Goal: Submit feedback/report problem

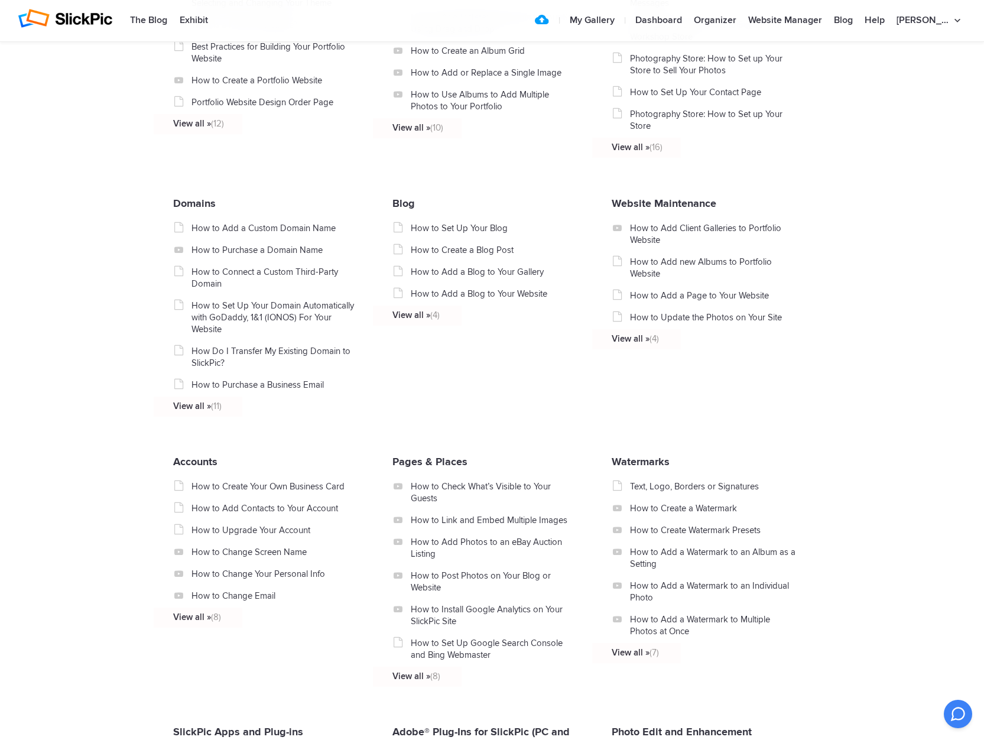
scroll to position [1130, 0]
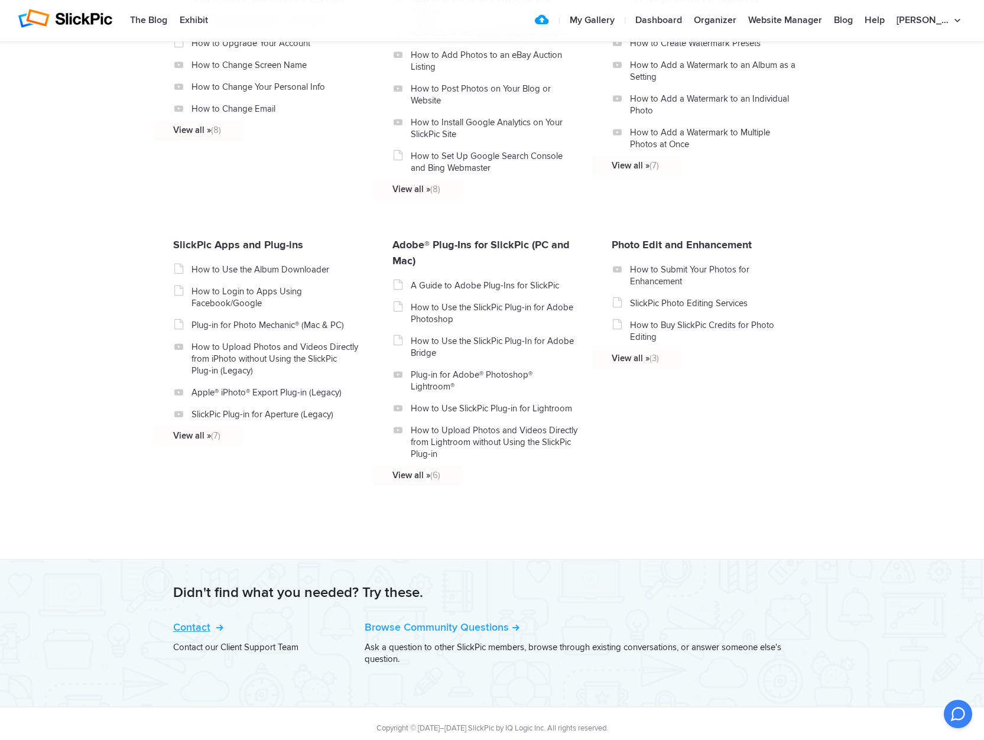
click at [199, 620] on link "Contact" at bounding box center [197, 626] width 48 height 13
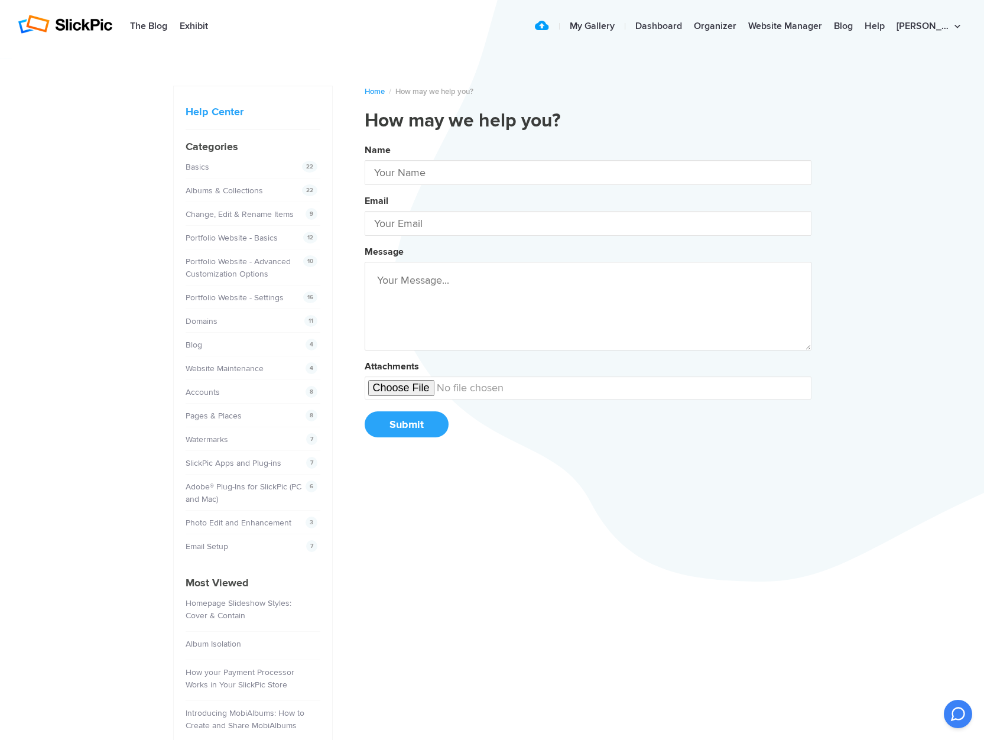
type input "[PERSON_NAME]"
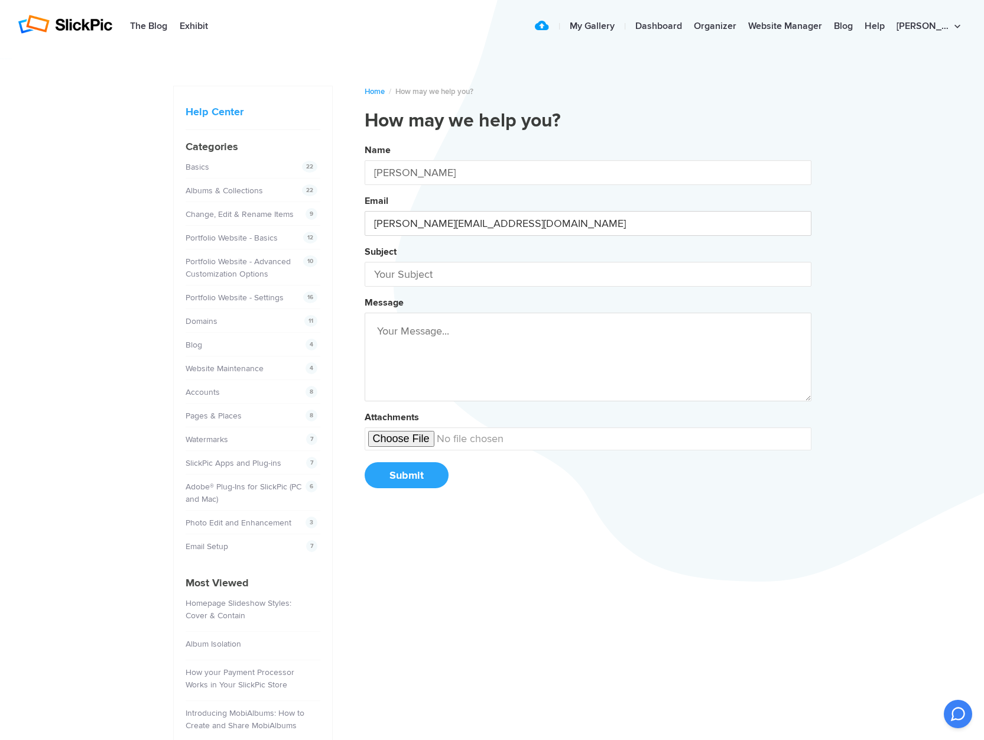
click at [797, 229] on input "[PERSON_NAME][EMAIL_ADDRESS][DOMAIN_NAME]" at bounding box center [588, 223] width 447 height 25
click at [799, 223] on input "[PERSON_NAME][EMAIL_ADDRESS][DOMAIN_NAME]" at bounding box center [588, 223] width 447 height 25
click at [679, 229] on input "[PERSON_NAME][EMAIL_ADDRESS][DOMAIN_NAME]" at bounding box center [588, 223] width 447 height 25
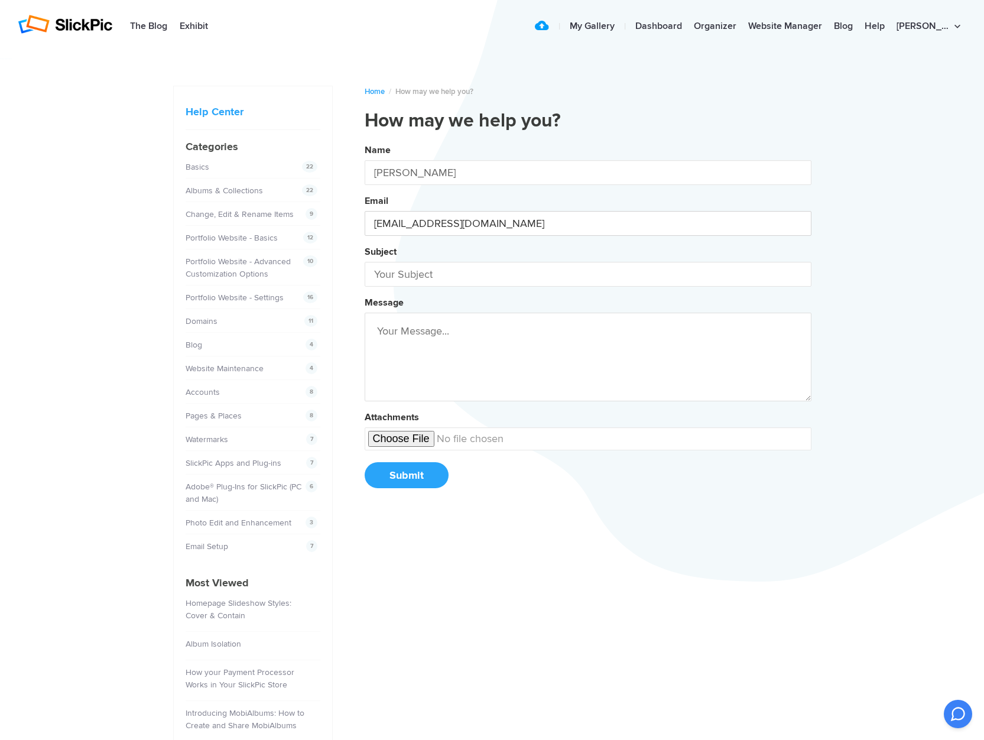
type input "[EMAIL_ADDRESS][DOMAIN_NAME]"
paste input "There are very different 2 versions of my website"
type input "There are very different 2 versions of my website"
paste textarea "Lore Ipsumdolo, Si ame co adipisc, E sed doeius te inc utl Etdolor magna al eni…"
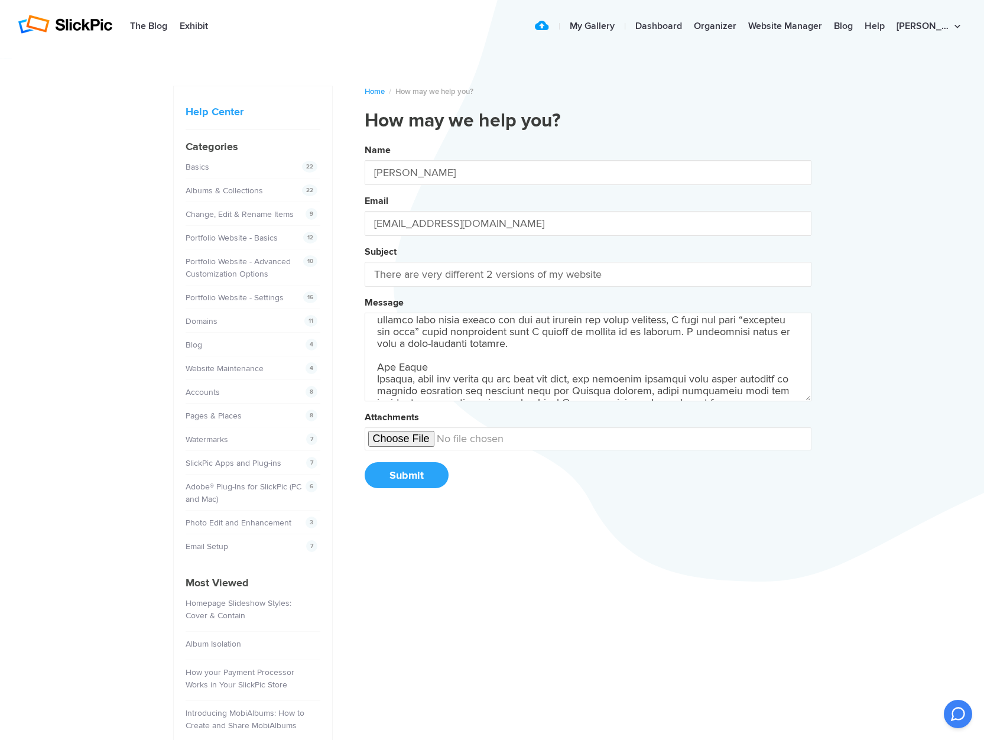
scroll to position [73, 0]
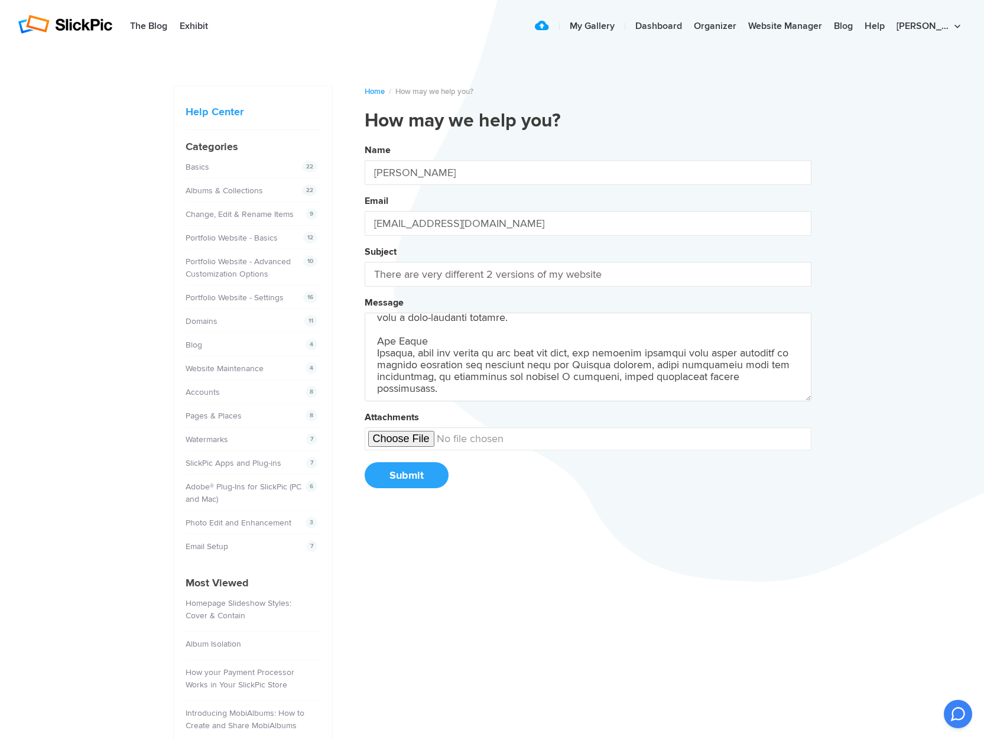
click at [416, 343] on textarea at bounding box center [588, 357] width 447 height 89
click at [434, 343] on textarea at bounding box center [588, 357] width 447 height 89
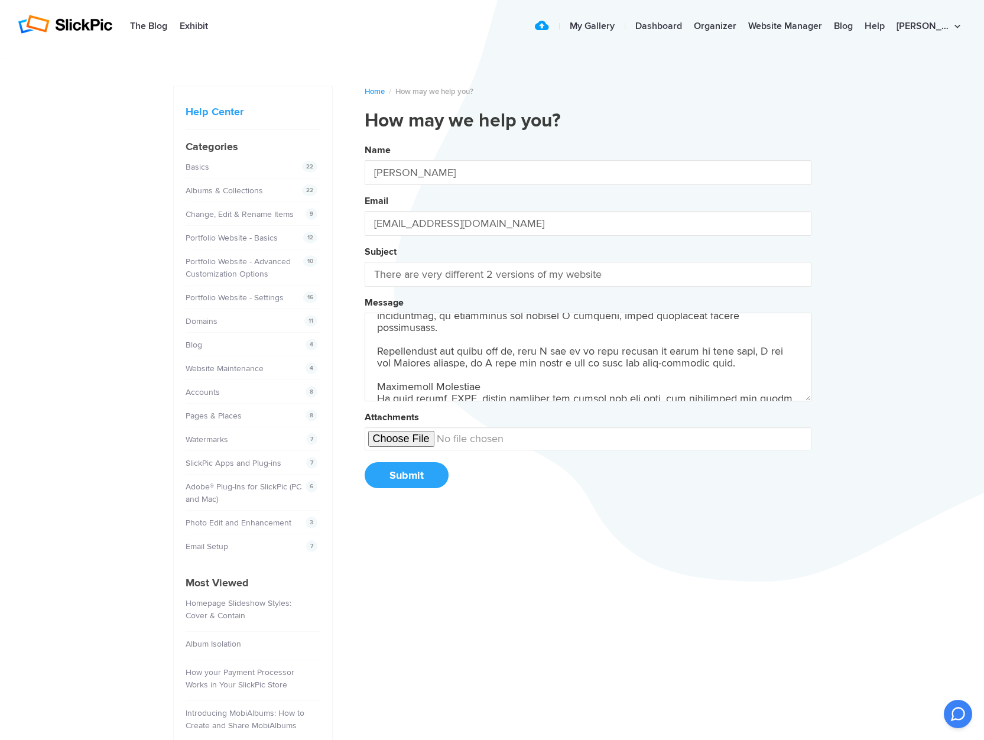
scroll to position [184, 0]
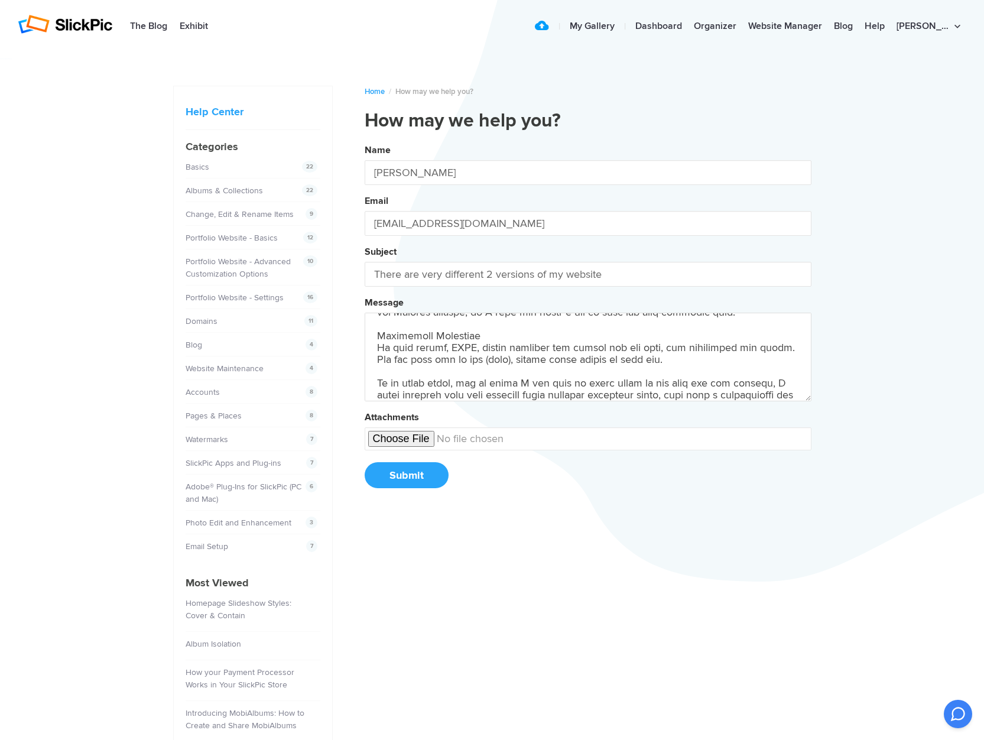
click at [500, 328] on textarea at bounding box center [588, 357] width 447 height 89
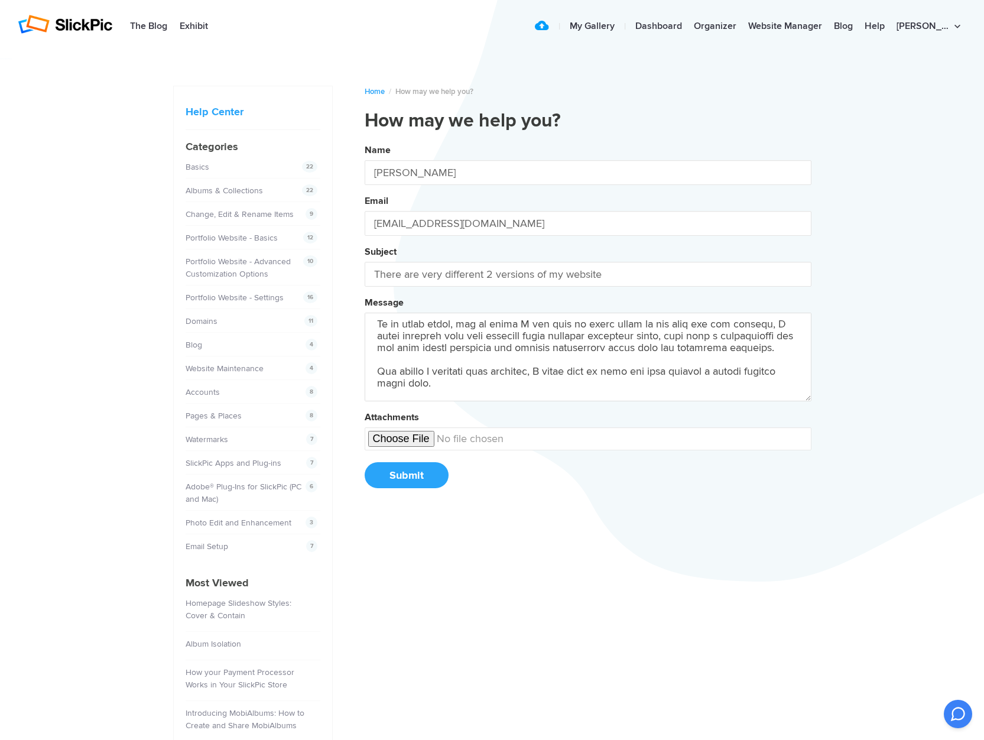
scroll to position [64, 0]
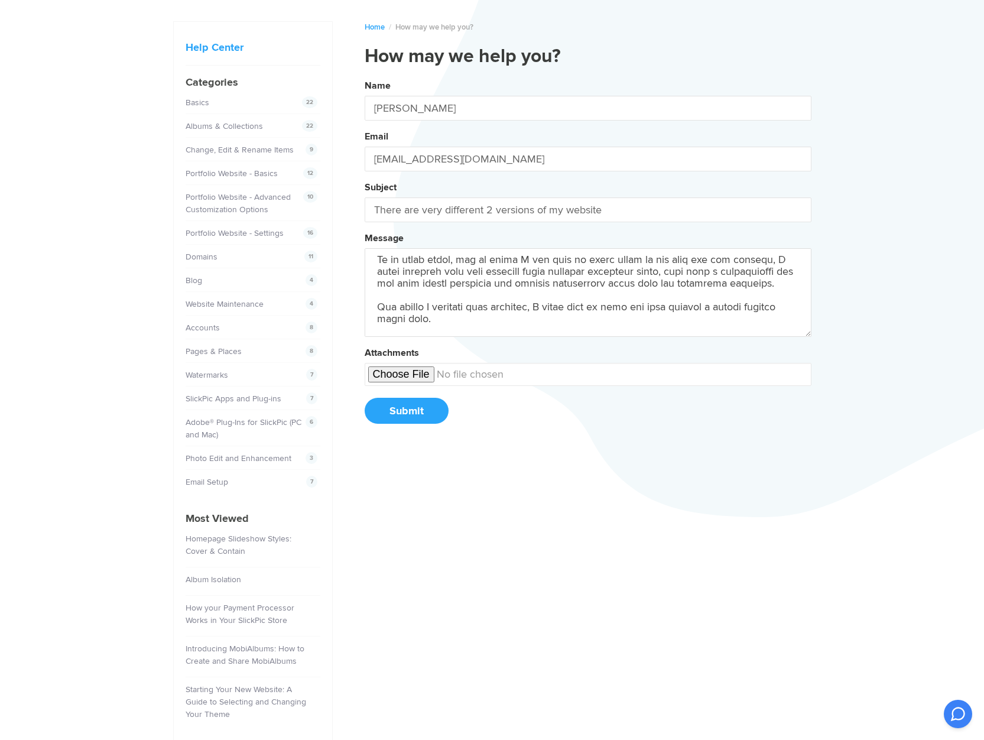
type textarea "Lore Ipsumdolo, Si ame co adipisc, E sed doeius te inc utl Etdolor magna al eni…"
click at [415, 376] on input "file" at bounding box center [588, 374] width 447 height 23
click at [411, 377] on input "file" at bounding box center [588, 374] width 447 height 23
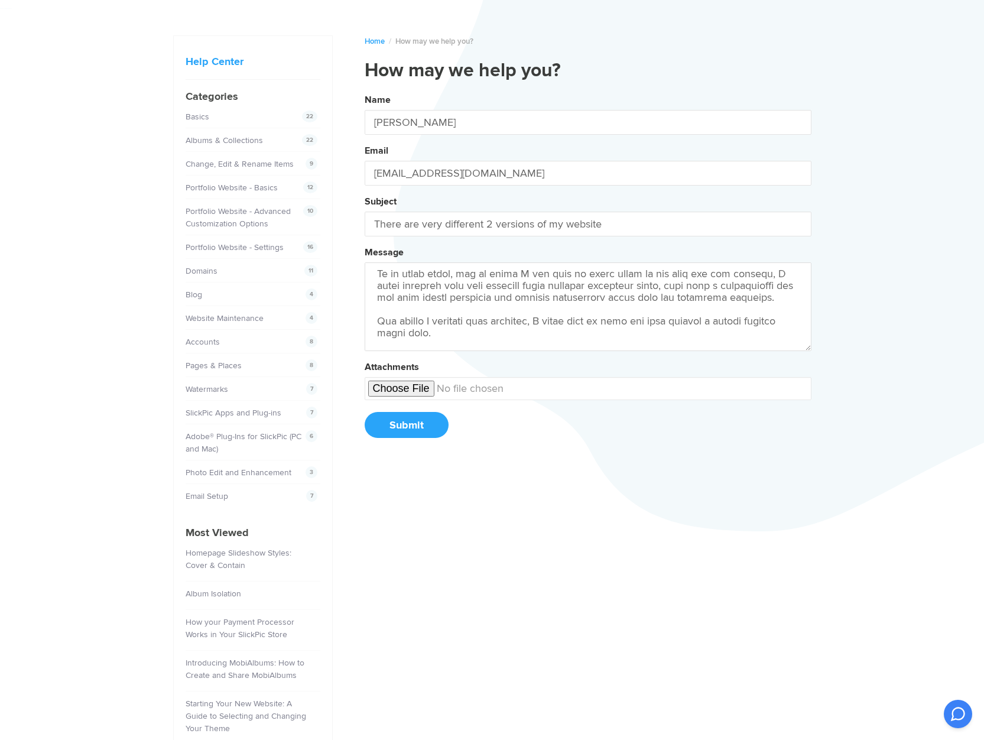
scroll to position [0, 0]
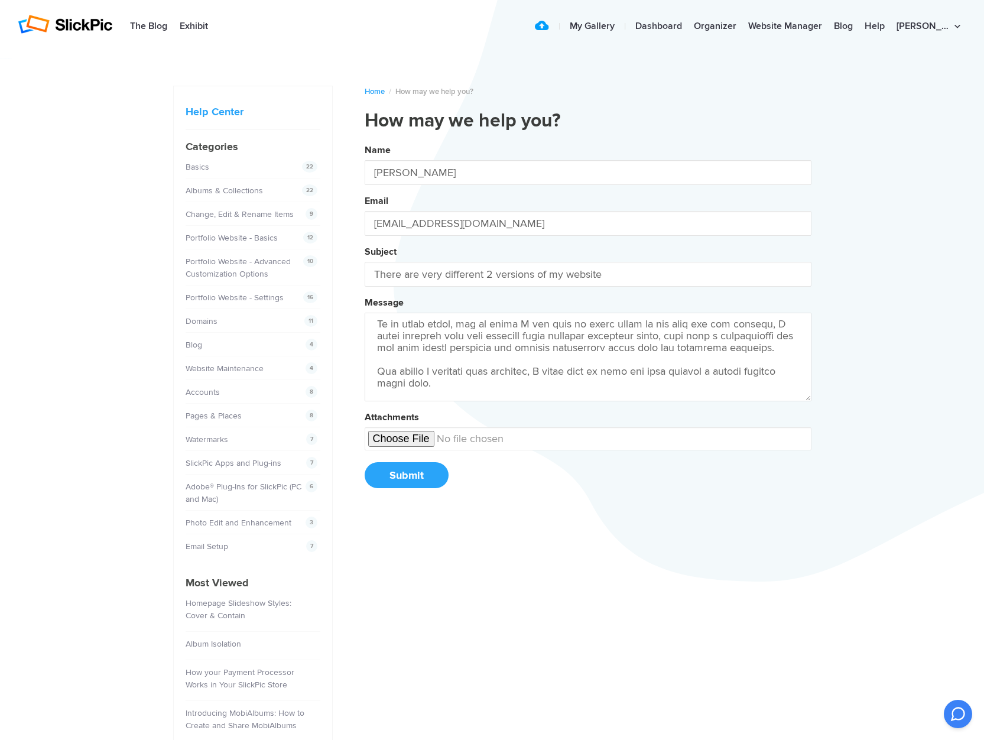
click at [678, 442] on input "file" at bounding box center [588, 438] width 447 height 23
click at [418, 440] on input "file" at bounding box center [588, 438] width 447 height 23
type input "C:\fakepath\Screenshot [DATE] 16.17.26.jpg"
click at [411, 477] on button "Submit" at bounding box center [407, 475] width 84 height 26
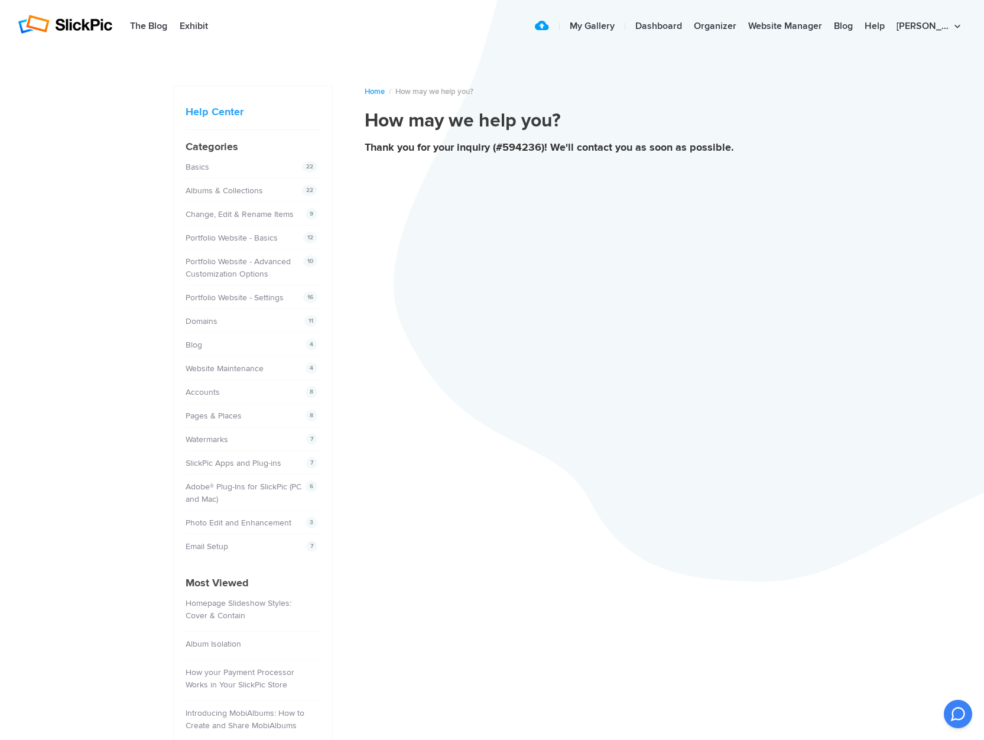
click at [380, 148] on div "Thank you for your inquiry (#594236)! We'll contact you as soon as possible." at bounding box center [588, 146] width 447 height 9
drag, startPoint x: 363, startPoint y: 145, endPoint x: 387, endPoint y: 148, distance: 23.8
click at [387, 148] on div "Home / How may we help you? How may we help you? Thank you for your inquiry (#5…" at bounding box center [492, 455] width 638 height 774
click at [600, 144] on div "Thank you for your inquiry (#594236)! We'll contact you as soon as possible." at bounding box center [588, 146] width 447 height 9
click at [680, 138] on article "Home / How may we help you? How may we help you? Thank you for your inquiry (#5…" at bounding box center [588, 131] width 447 height 90
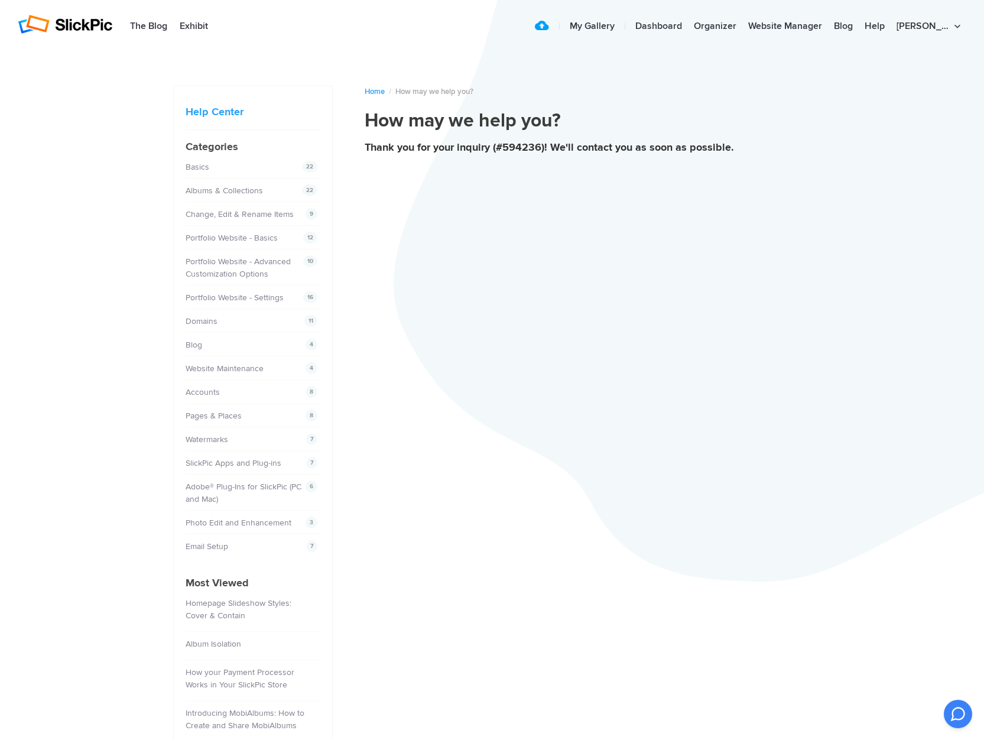
drag, startPoint x: 366, startPoint y: 143, endPoint x: 615, endPoint y: 138, distance: 249.4
click at [615, 139] on article "Home / How may we help you? How may we help you? Thank you for your inquiry (#5…" at bounding box center [588, 131] width 447 height 90
click at [741, 141] on p "Thank you for your inquiry (#594236)! We'll contact you as soon as possible." at bounding box center [588, 152] width 447 height 24
click at [719, 147] on div "Thank you for your inquiry (#594236)! We'll contact you as soon as possible." at bounding box center [588, 146] width 447 height 9
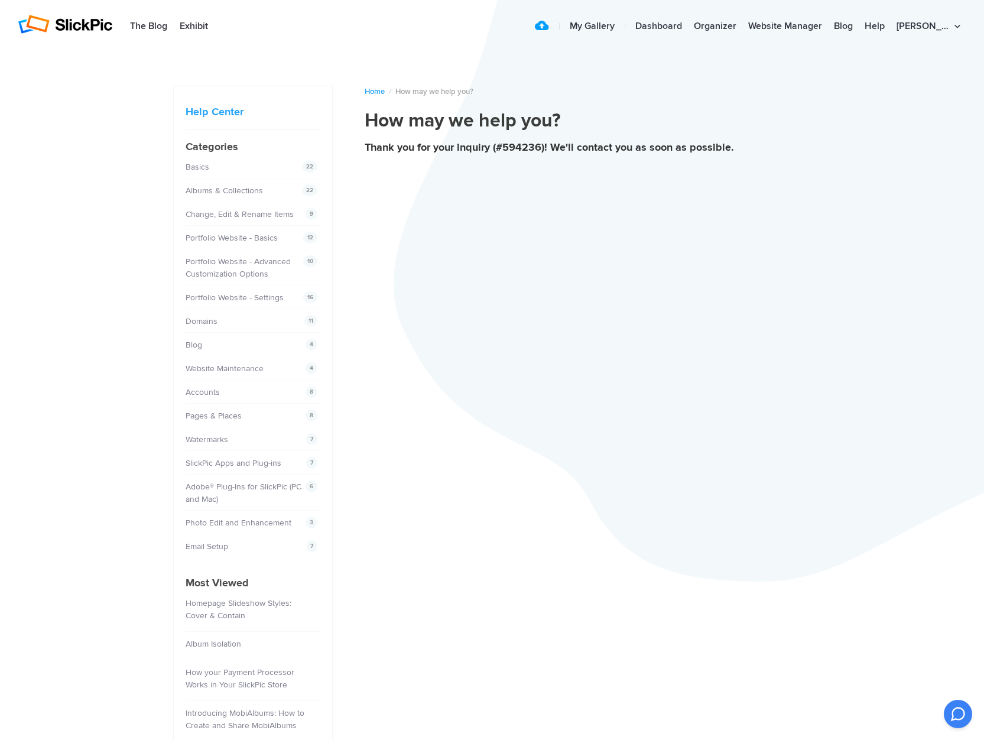
drag, startPoint x: 734, startPoint y: 145, endPoint x: 546, endPoint y: 155, distance: 188.1
click at [546, 155] on button "Thank you for your inquiry (#594236)! We'll contact you as soon as possible." at bounding box center [588, 152] width 447 height 21
click at [617, 235] on div "Home / How may we help you? How may we help you? Thank you for your inquiry (#5…" at bounding box center [492, 455] width 638 height 774
click at [603, 112] on h1 "How may we help you?" at bounding box center [588, 121] width 447 height 24
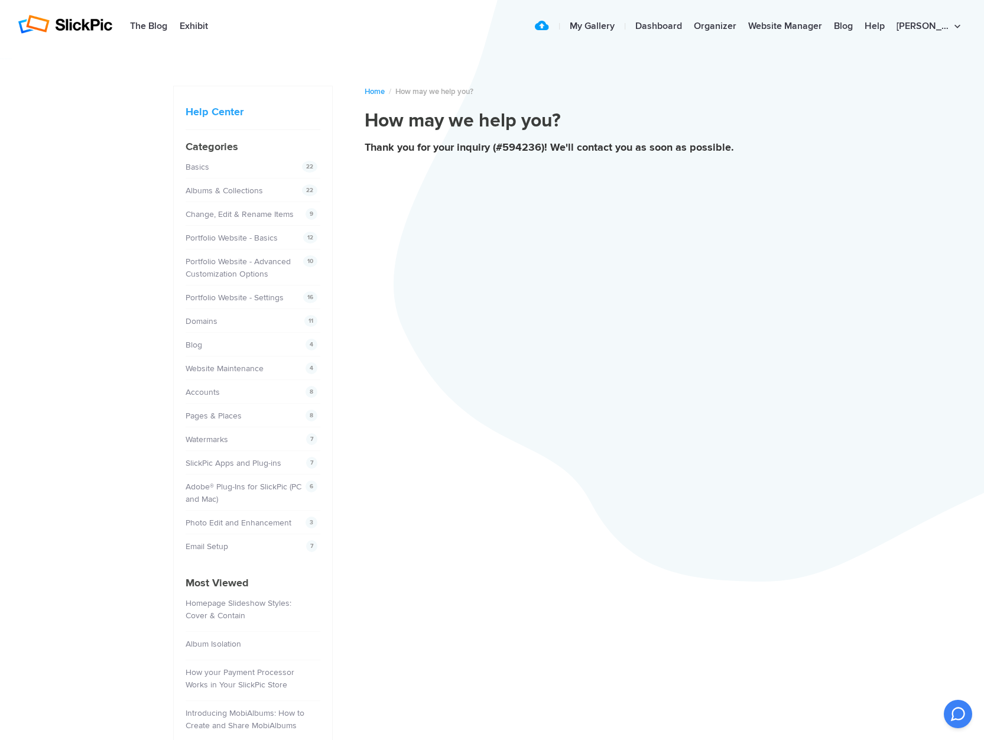
click at [587, 288] on div "Home / How may we help you? How may we help you? Thank you for your inquiry (#5…" at bounding box center [492, 455] width 638 height 774
drag, startPoint x: 365, startPoint y: 144, endPoint x: 538, endPoint y: 147, distance: 173.1
click at [538, 147] on div "Thank you for your inquiry (#594236)! We'll contact you as soon as possible." at bounding box center [588, 146] width 447 height 9
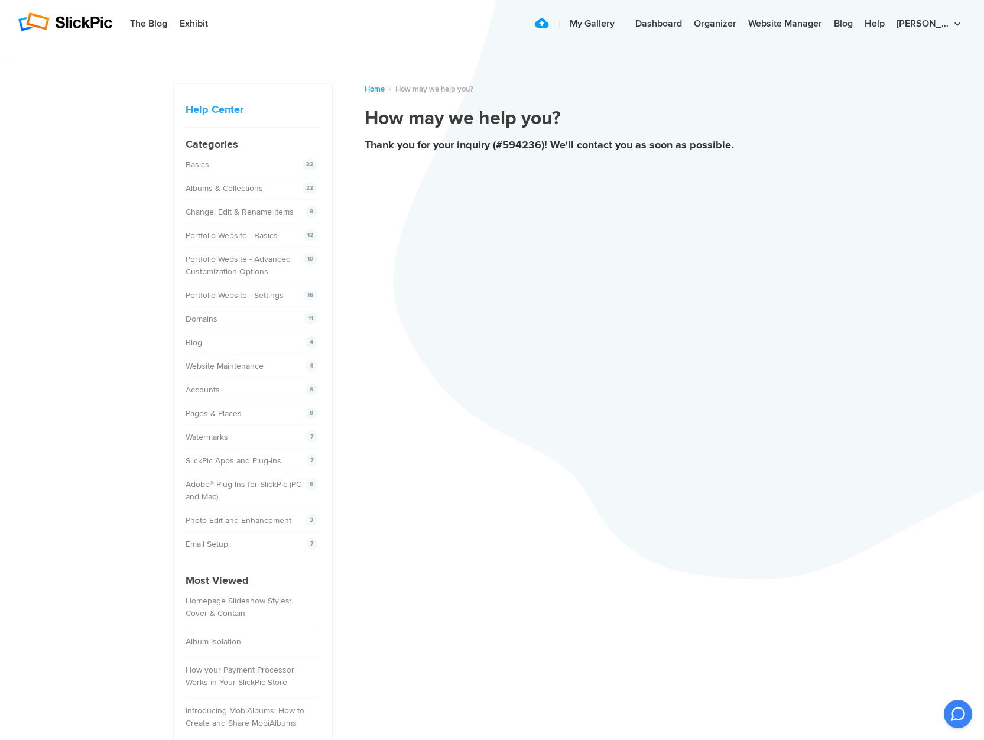
scroll to position [29, 0]
